Goal: Transaction & Acquisition: Purchase product/service

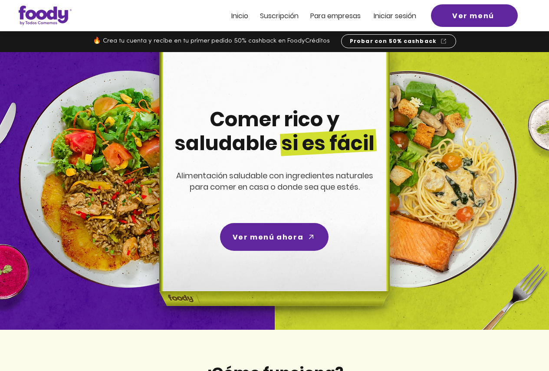
click at [412, 10] on div at bounding box center [274, 15] width 549 height 31
click at [401, 18] on span "Iniciar sesión" at bounding box center [395, 16] width 43 height 10
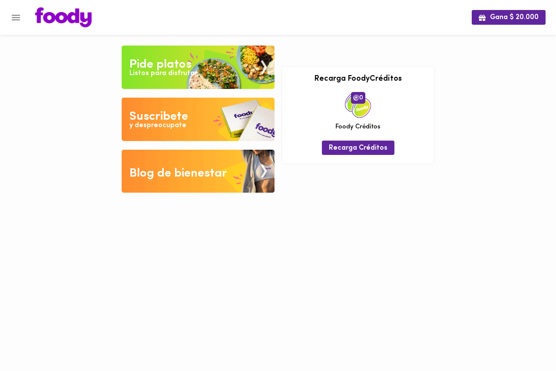
click at [10, 16] on icon "Menu" at bounding box center [15, 17] width 11 height 11
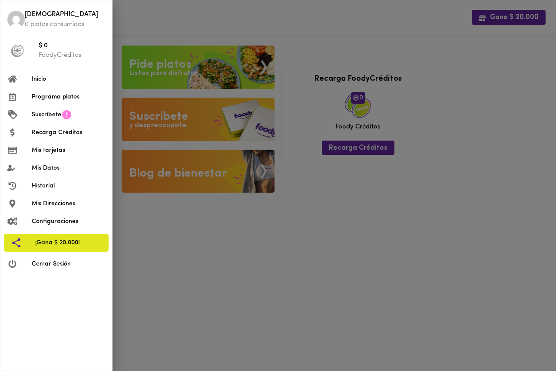
click at [62, 99] on span "Programa platos" at bounding box center [68, 96] width 73 height 9
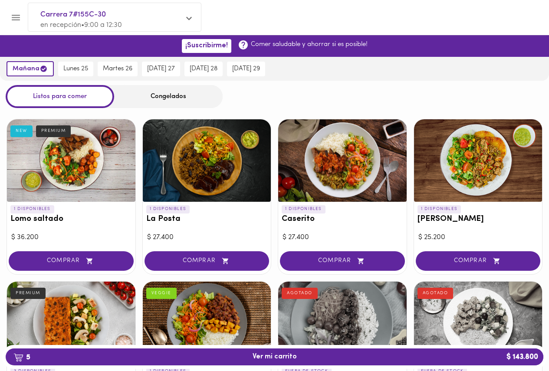
click at [148, 100] on div "Congelados" at bounding box center [168, 96] width 109 height 23
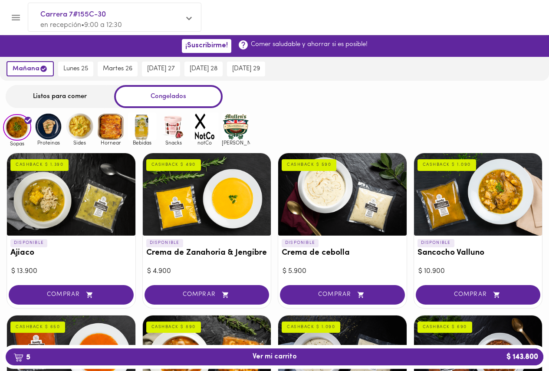
click at [166, 128] on img at bounding box center [173, 126] width 28 height 28
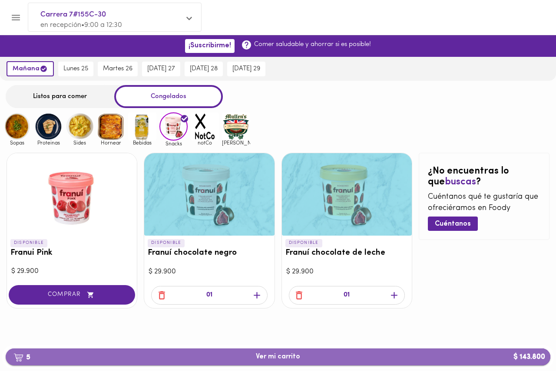
click at [273, 358] on span "5 Ver mi carrito $ 143.800" at bounding box center [278, 357] width 44 height 8
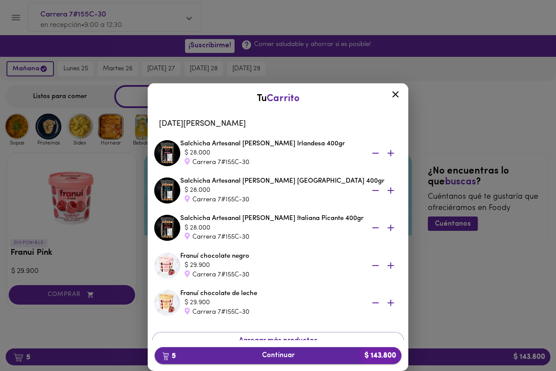
click at [319, 350] on button "5 Continuar $ 143.800" at bounding box center [278, 355] width 247 height 17
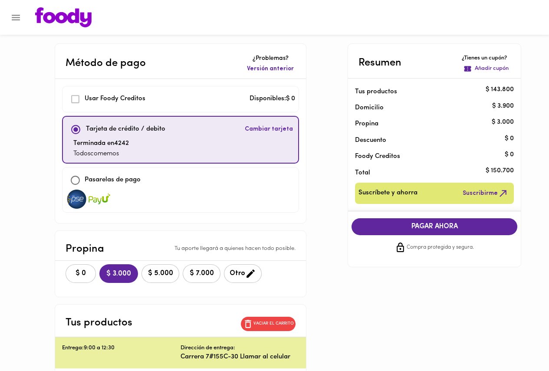
click at [483, 69] on p "Añadir cupón" at bounding box center [492, 69] width 34 height 8
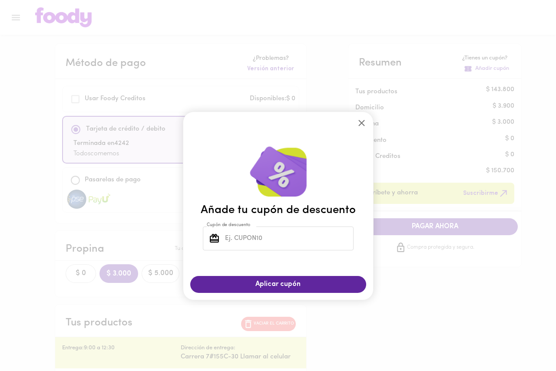
click at [297, 235] on input "Cupón de descuento" at bounding box center [288, 239] width 130 height 24
type input "TODOS COMEMOS"
click at [273, 285] on span "Aplicar cupón" at bounding box center [278, 284] width 158 height 8
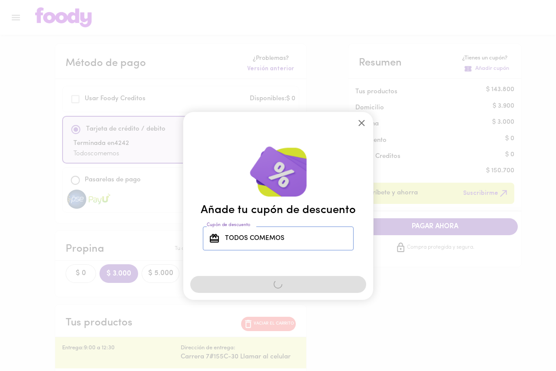
click at [281, 236] on input "TODOS COMEMOS" at bounding box center [288, 239] width 130 height 24
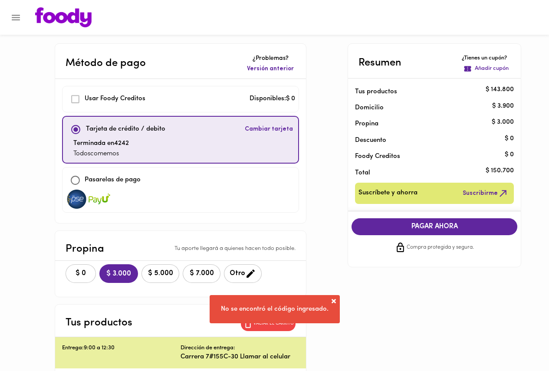
click at [486, 69] on p "Añadir cupón" at bounding box center [492, 69] width 34 height 8
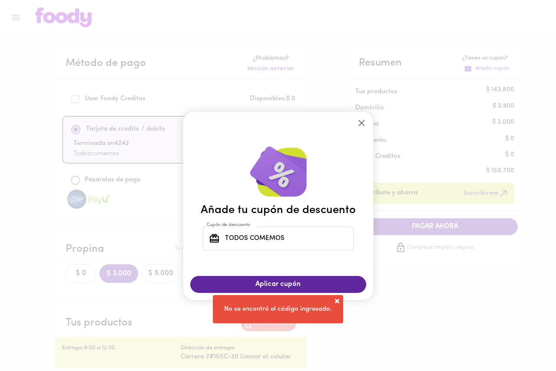
click at [251, 238] on input "TODOS COMEMOS" at bounding box center [288, 239] width 130 height 24
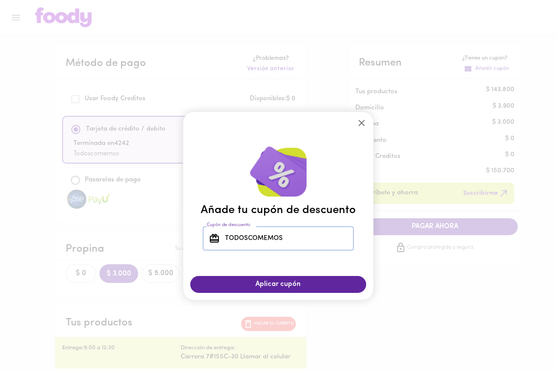
type input "TODOSCOMEMOS"
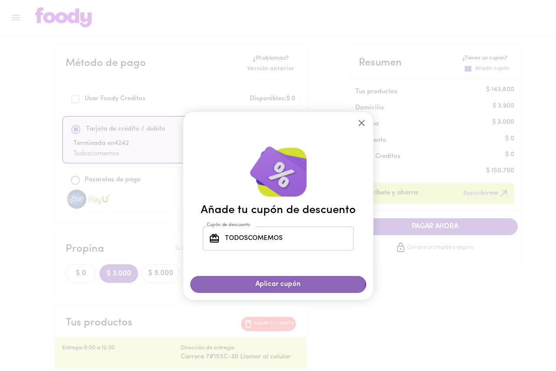
click at [251, 280] on button "Aplicar cupón" at bounding box center [278, 284] width 176 height 17
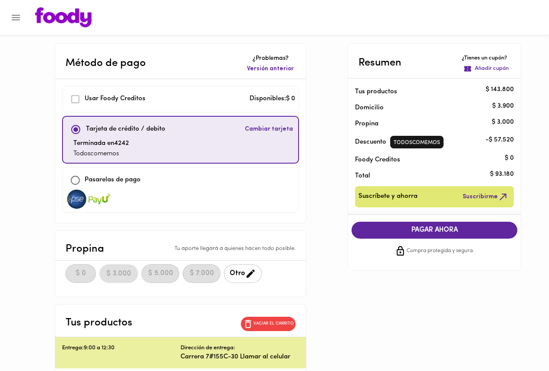
click at [328, 211] on div "Método de pago ¿Problemas? Versión anterior Usar Foody Creditos Disponibles: $ …" at bounding box center [275, 332] width 508 height 579
drag, startPoint x: 492, startPoint y: 120, endPoint x: 519, endPoint y: 122, distance: 27.0
click at [519, 122] on li "Propina $ 3.000" at bounding box center [434, 122] width 173 height 16
drag, startPoint x: 518, startPoint y: 122, endPoint x: 505, endPoint y: 122, distance: 12.6
click at [517, 122] on div "Propina" at bounding box center [434, 122] width 173 height 16
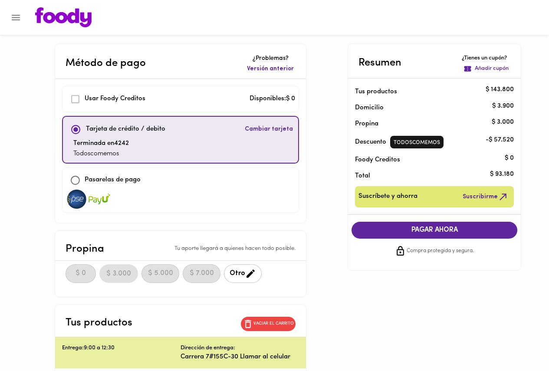
click at [495, 106] on p "$ 3.900" at bounding box center [503, 106] width 22 height 9
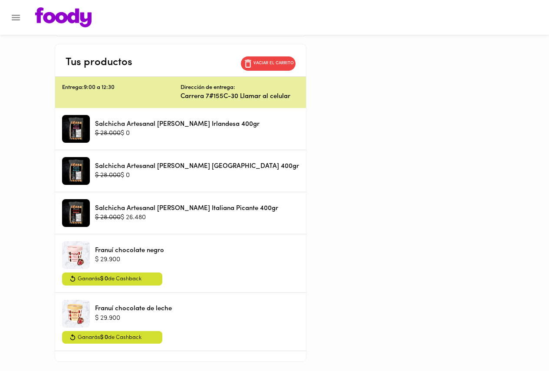
scroll to position [296, 0]
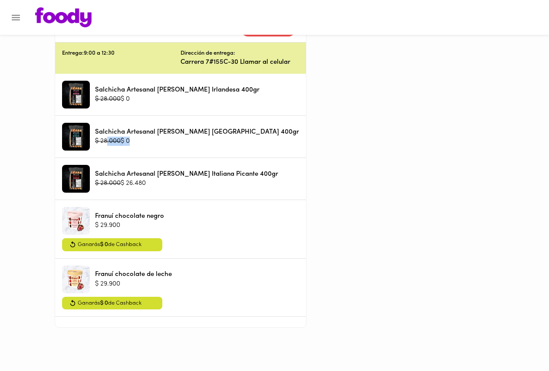
drag, startPoint x: 156, startPoint y: 142, endPoint x: 123, endPoint y: 146, distance: 33.2
click at [123, 146] on div "$ 28.000 $ 0" at bounding box center [197, 141] width 204 height 9
drag, startPoint x: 151, startPoint y: 100, endPoint x: 127, endPoint y: 103, distance: 24.4
click at [127, 103] on div "$ 28.000 $ 0" at bounding box center [177, 99] width 165 height 9
click at [270, 102] on div "Salchicha Artesanal Mullens Irlandesa 400gr $ 28.000 $ 0" at bounding box center [180, 95] width 237 height 28
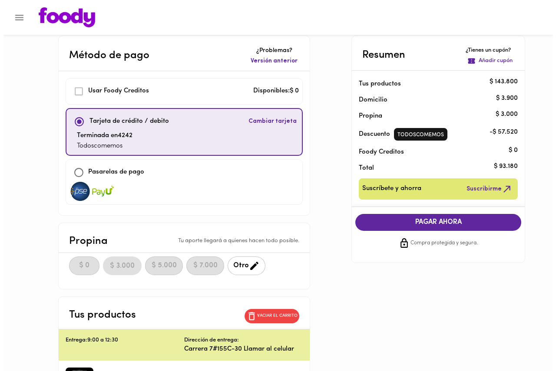
scroll to position [0, 0]
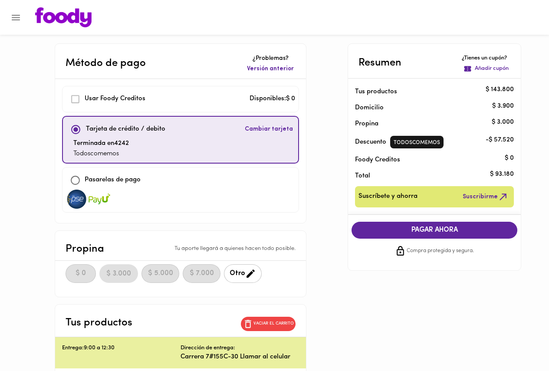
click at [17, 17] on icon "Menu" at bounding box center [16, 18] width 8 height 6
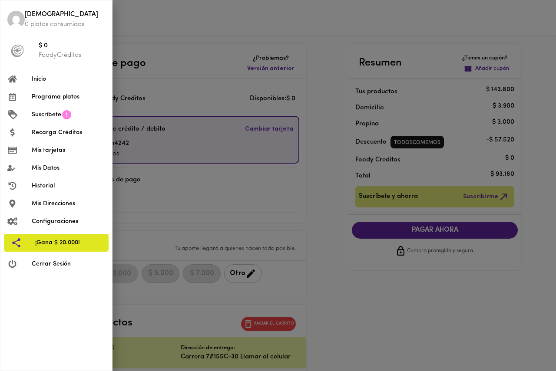
click at [180, 42] on div at bounding box center [278, 185] width 556 height 371
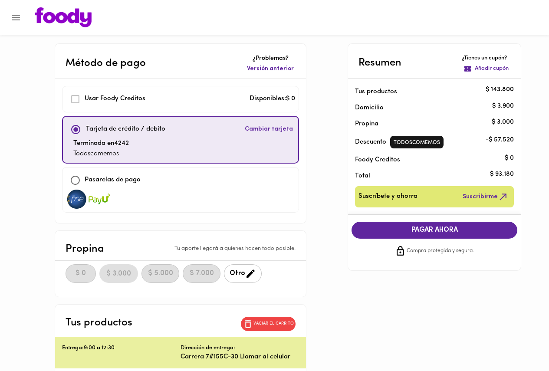
click at [67, 20] on img at bounding box center [63, 17] width 56 height 20
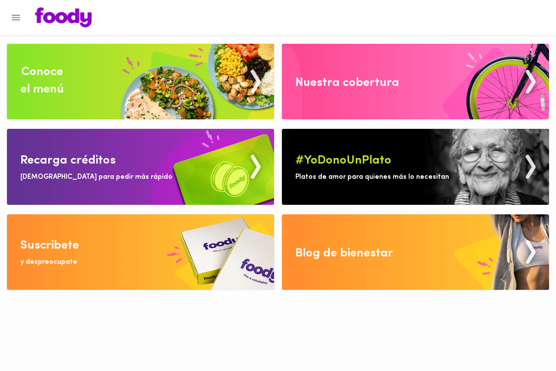
click at [179, 15] on div at bounding box center [285, 17] width 519 height 20
click at [84, 15] on img at bounding box center [63, 17] width 56 height 20
click at [79, 15] on img at bounding box center [63, 17] width 56 height 20
